Goal: Navigation & Orientation: Find specific page/section

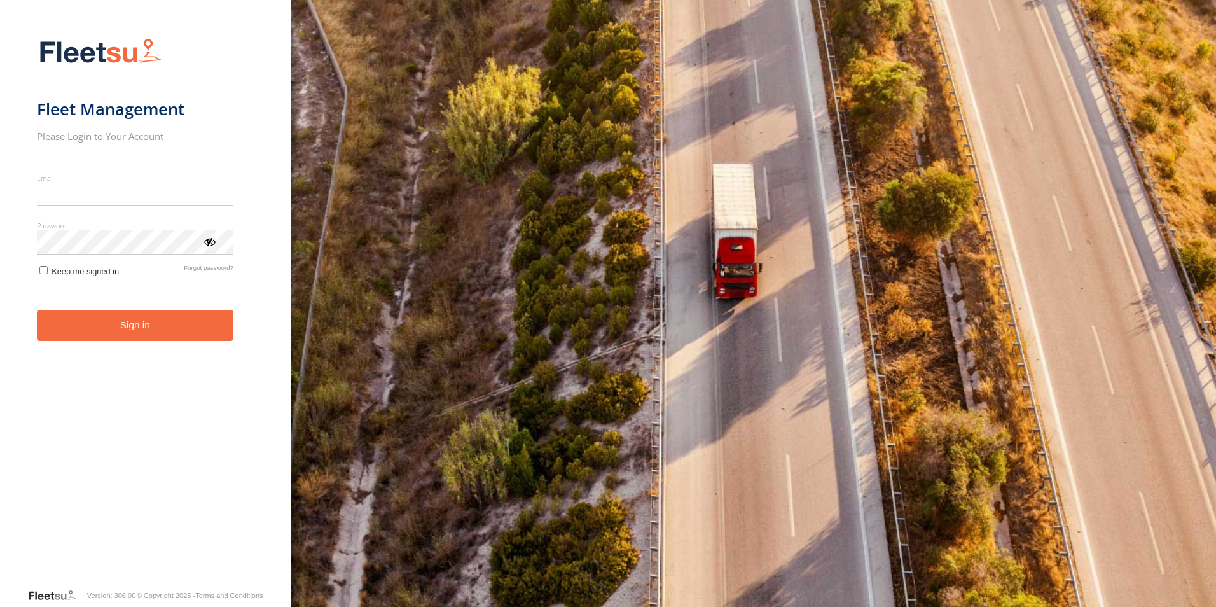
type input "**********"
click at [160, 327] on button "Sign in" at bounding box center [135, 325] width 197 height 31
click at [157, 328] on button "Sign in" at bounding box center [135, 325] width 197 height 31
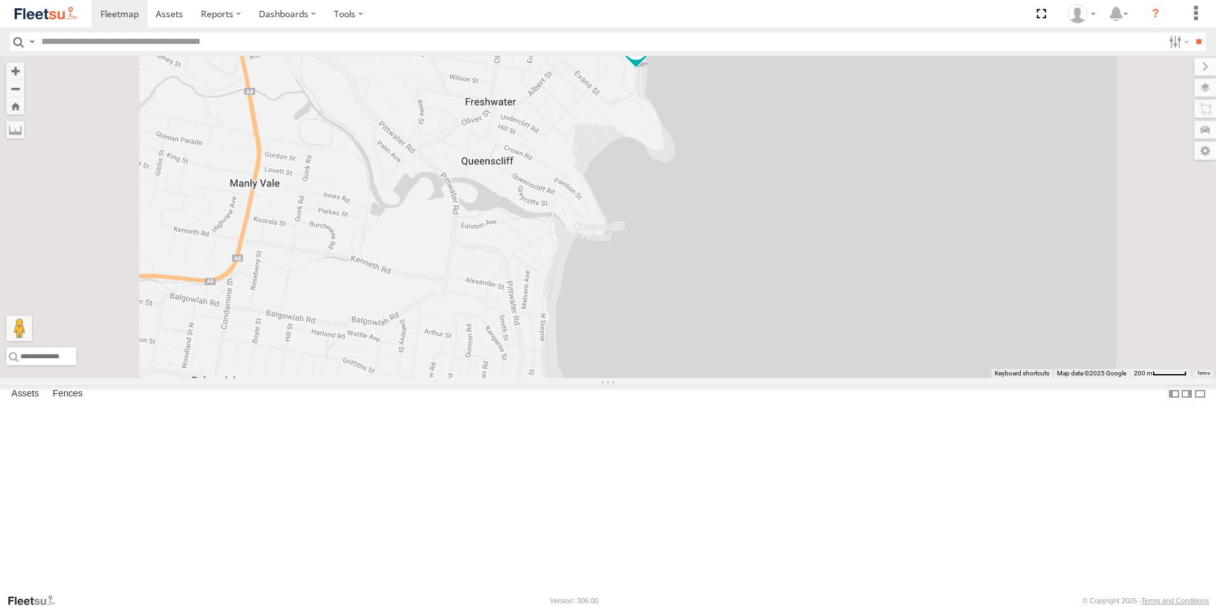
drag, startPoint x: 790, startPoint y: 116, endPoint x: 784, endPoint y: 183, distance: 67.7
click at [784, 183] on div "Brookvale (T10 - [PERSON_NAME]) Rural (T08 - [PERSON_NAME]) Blacktown #1 (T09 -…" at bounding box center [608, 217] width 1216 height 322
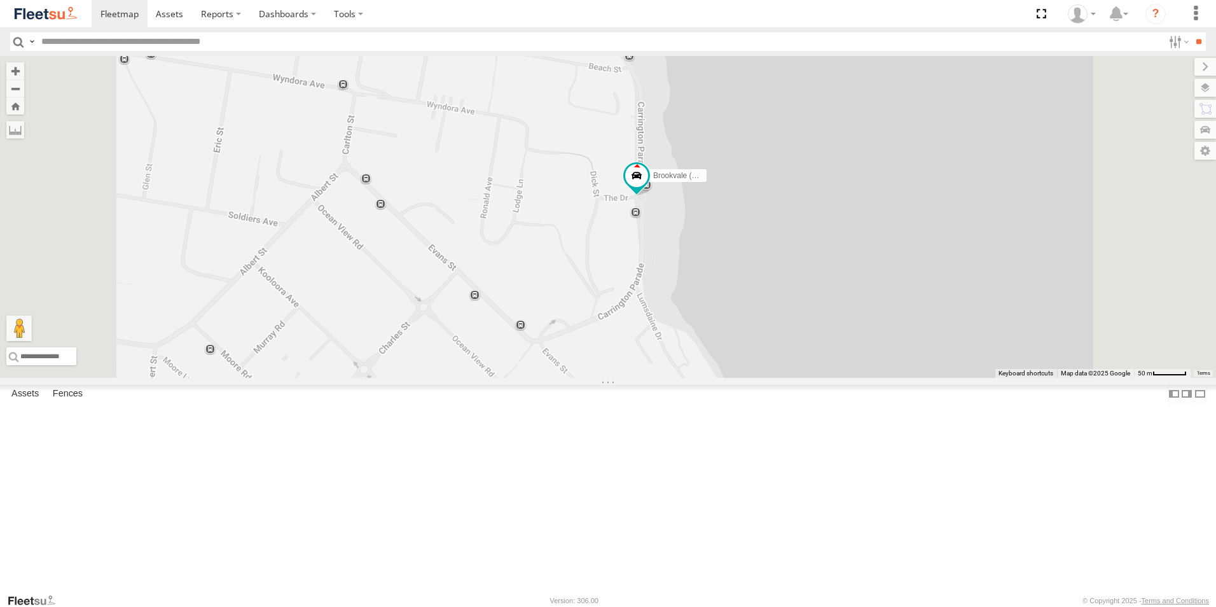
drag, startPoint x: 783, startPoint y: 184, endPoint x: 752, endPoint y: 336, distance: 155.0
click at [752, 336] on div "Brookvale (T10 - [PERSON_NAME]) Rural (T08 - [PERSON_NAME]) Blacktown #1 (T09 -…" at bounding box center [608, 217] width 1216 height 322
